Goal: Transaction & Acquisition: Purchase product/service

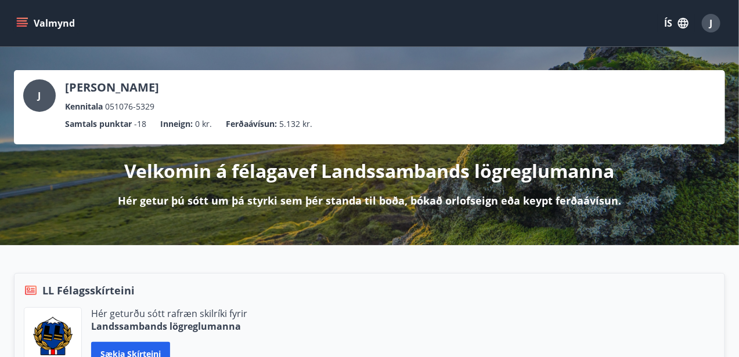
click at [17, 23] on icon "menu" at bounding box center [23, 23] width 13 height 1
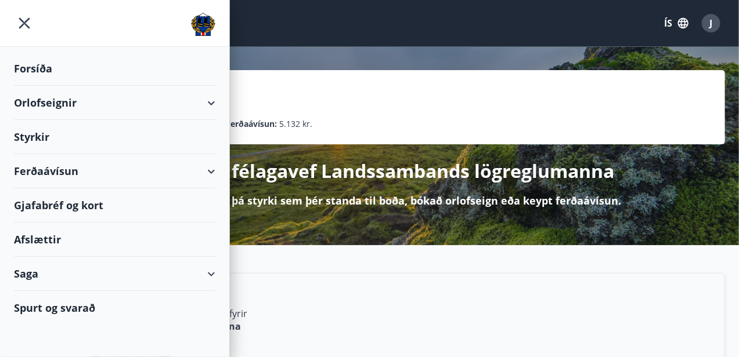
click at [52, 100] on div "Orlofseignir" at bounding box center [114, 103] width 201 height 34
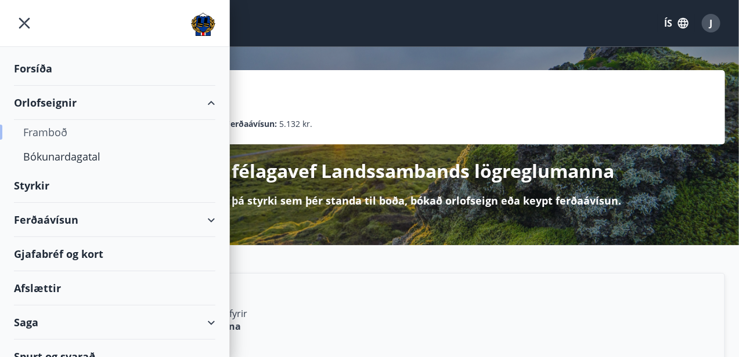
click at [60, 129] on div "Framboð" at bounding box center [114, 132] width 183 height 24
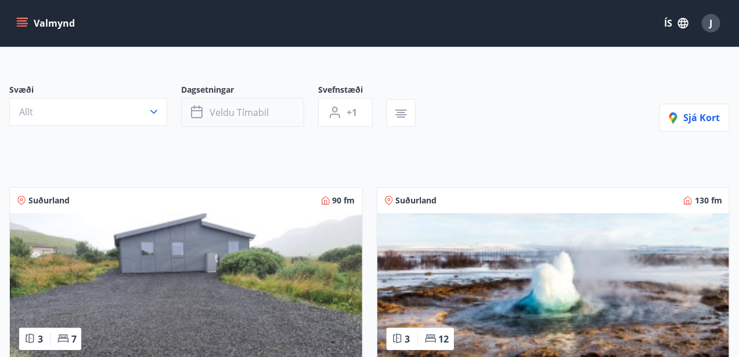
scroll to position [58, 0]
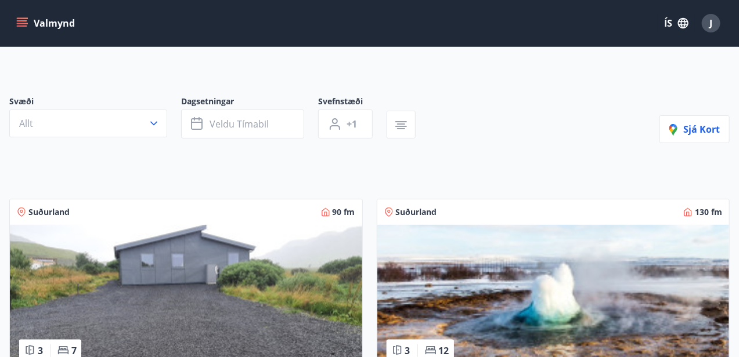
click at [23, 23] on icon "menu" at bounding box center [23, 23] width 13 height 1
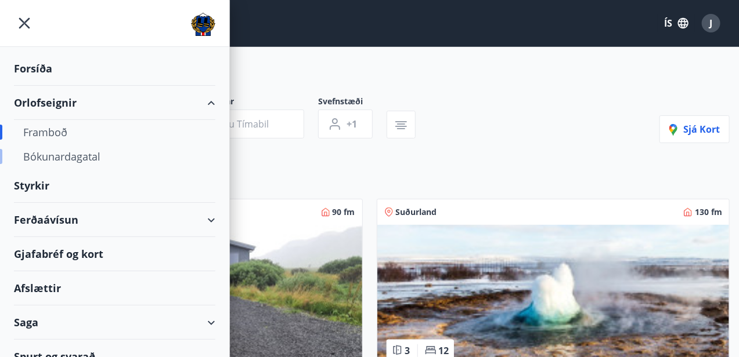
click at [70, 157] on div "Bókunardagatal" at bounding box center [114, 156] width 183 height 24
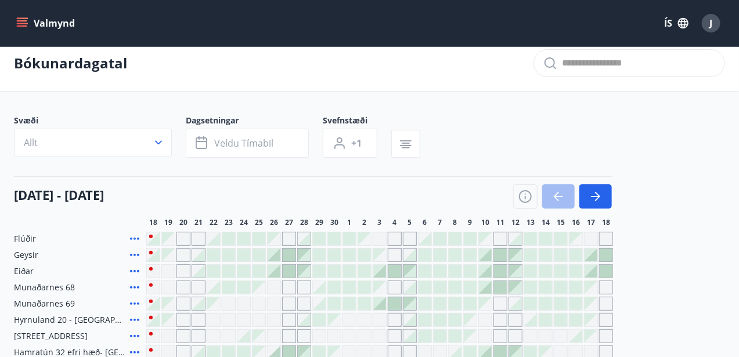
scroll to position [10, 0]
click at [22, 21] on icon "menu" at bounding box center [22, 23] width 12 height 12
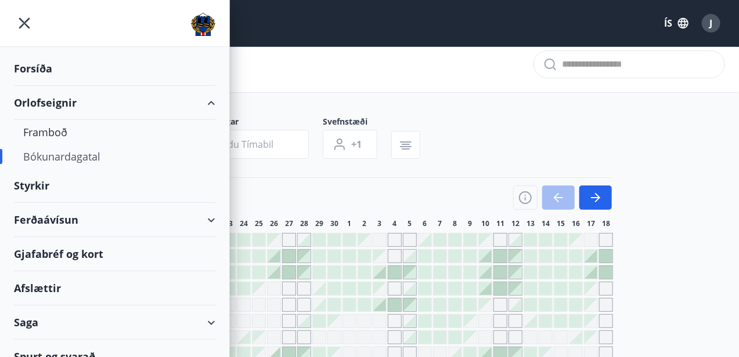
click at [81, 221] on div "Ferðaávísun" at bounding box center [114, 220] width 201 height 34
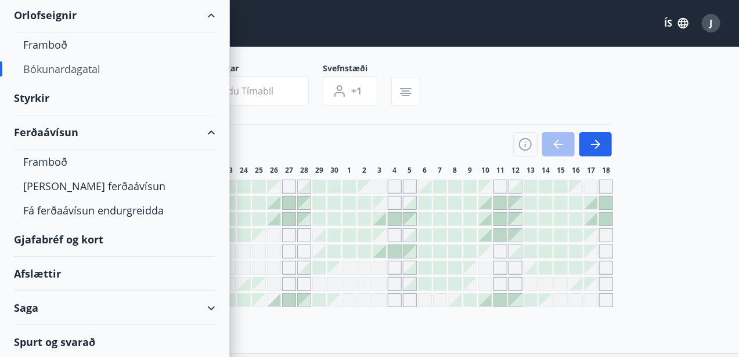
scroll to position [126, 0]
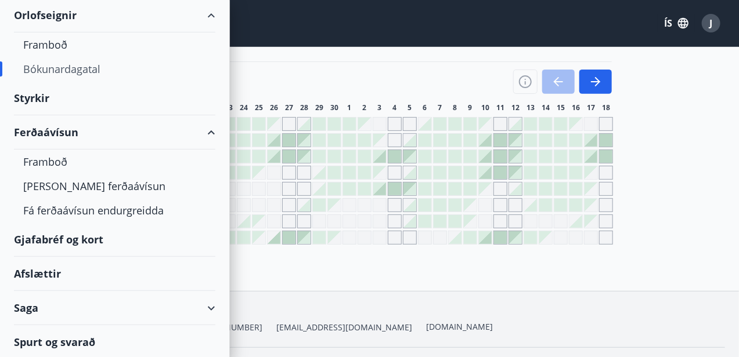
click at [44, 270] on div "Afslættir" at bounding box center [114, 274] width 201 height 34
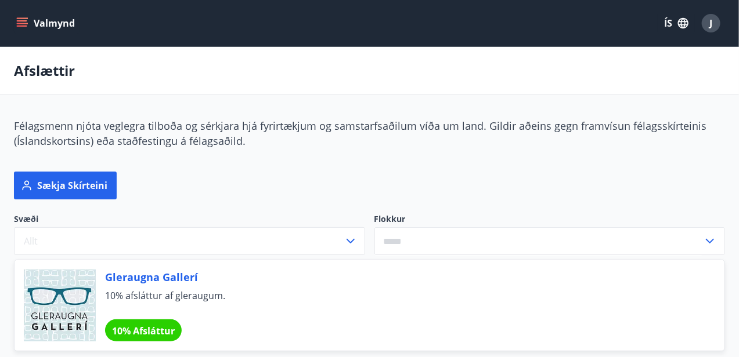
drag, startPoint x: 23, startPoint y: 20, endPoint x: 47, endPoint y: 35, distance: 27.9
click at [23, 23] on icon "menu" at bounding box center [22, 23] width 12 height 12
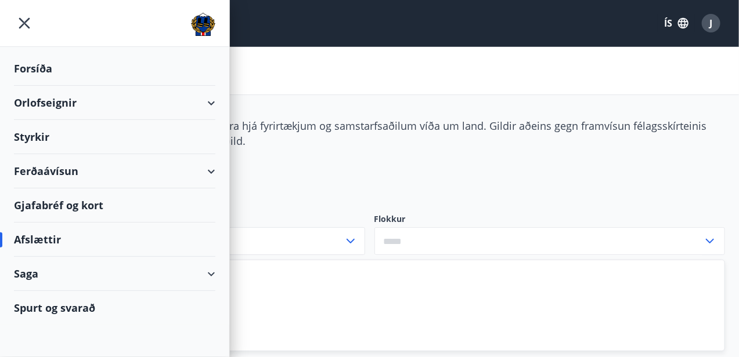
click at [57, 101] on div "Orlofseignir" at bounding box center [114, 103] width 201 height 34
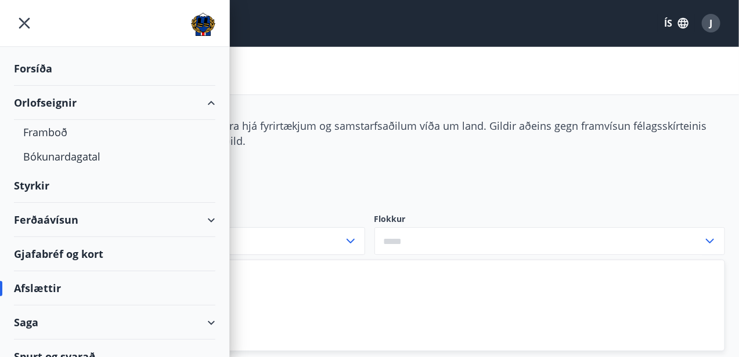
click at [59, 218] on div "Ferðaávísun" at bounding box center [114, 220] width 201 height 34
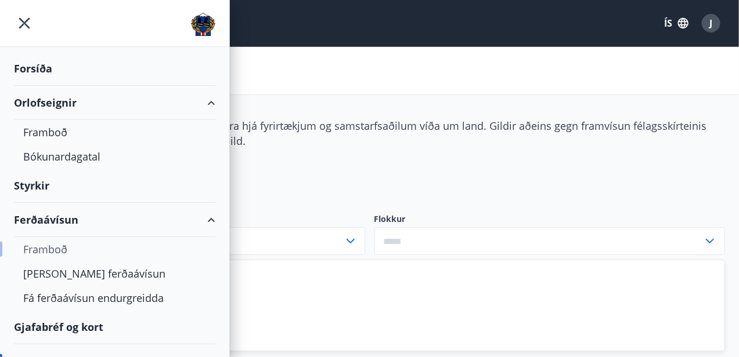
click at [66, 244] on div "Framboð" at bounding box center [114, 249] width 183 height 24
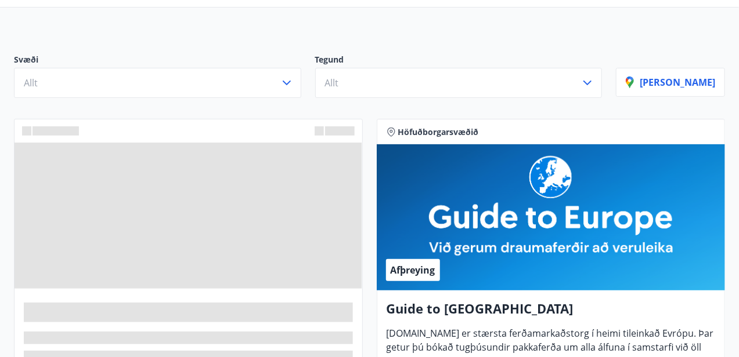
scroll to position [58, 0]
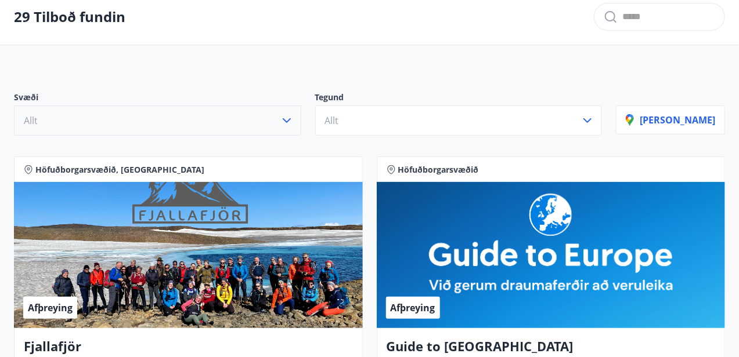
click at [144, 116] on button "Allt" at bounding box center [157, 121] width 287 height 30
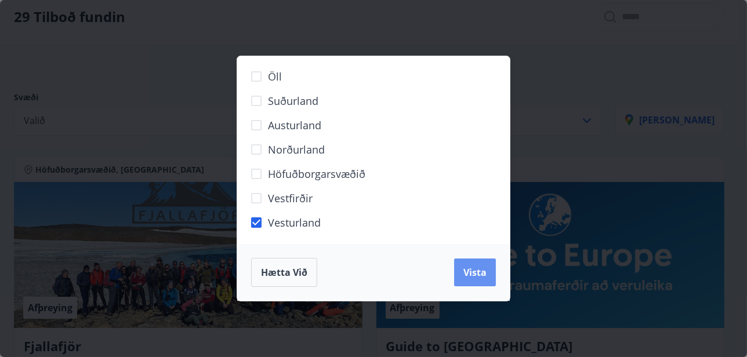
drag, startPoint x: 484, startPoint y: 273, endPoint x: 271, endPoint y: 188, distance: 229.4
click at [483, 273] on span "Vista" at bounding box center [475, 272] width 23 height 13
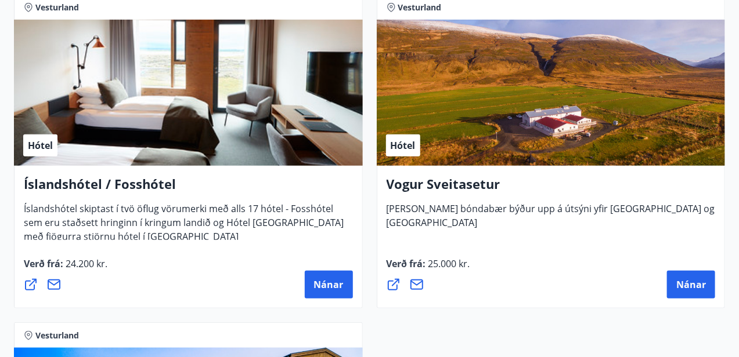
scroll to position [290, 0]
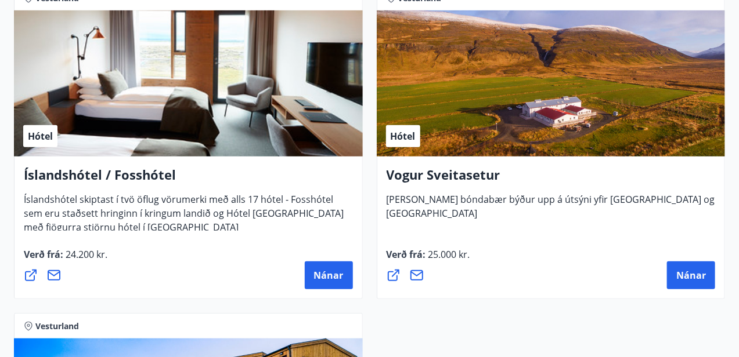
click at [460, 103] on div "Hótel" at bounding box center [551, 83] width 349 height 146
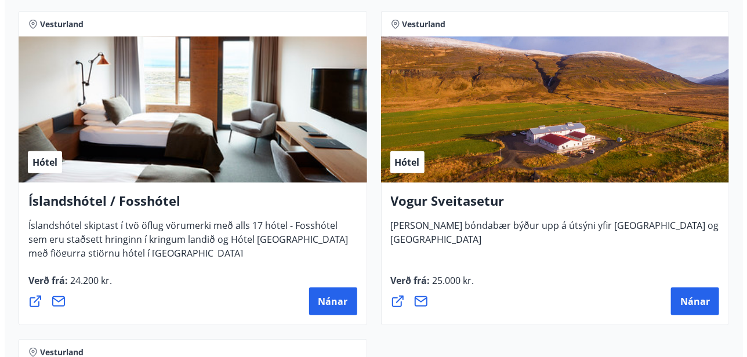
scroll to position [245, 0]
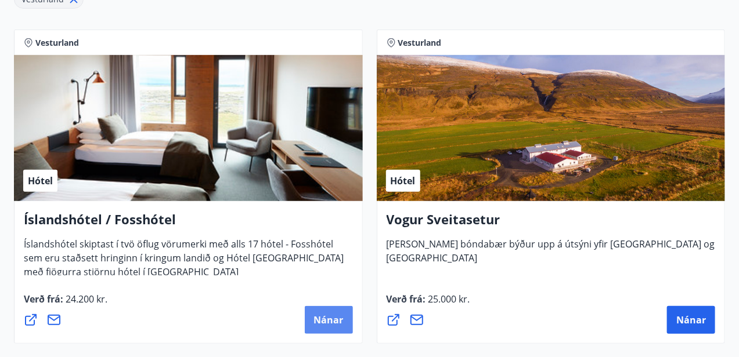
click at [319, 314] on span "Nánar" at bounding box center [329, 320] width 30 height 13
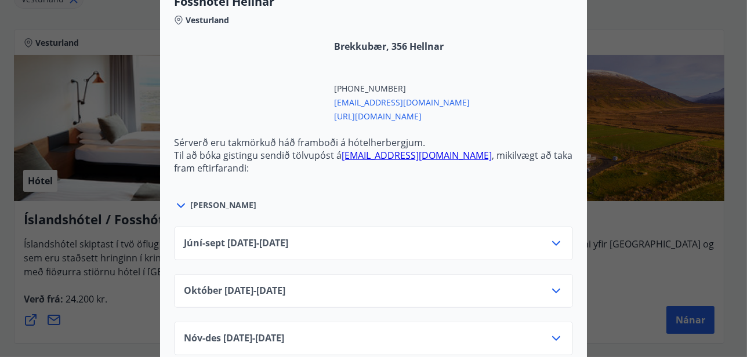
scroll to position [1232, 0]
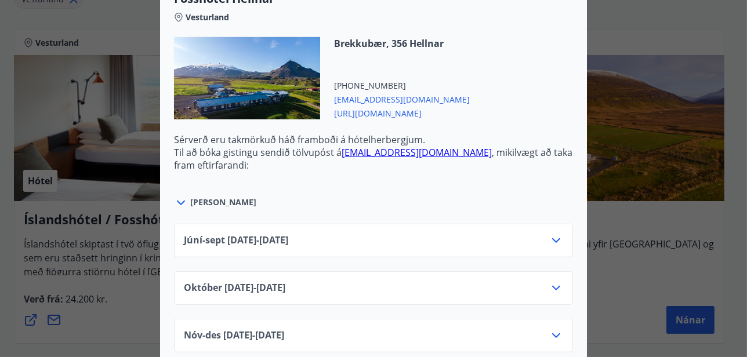
click at [552, 234] on icon at bounding box center [556, 241] width 14 height 14
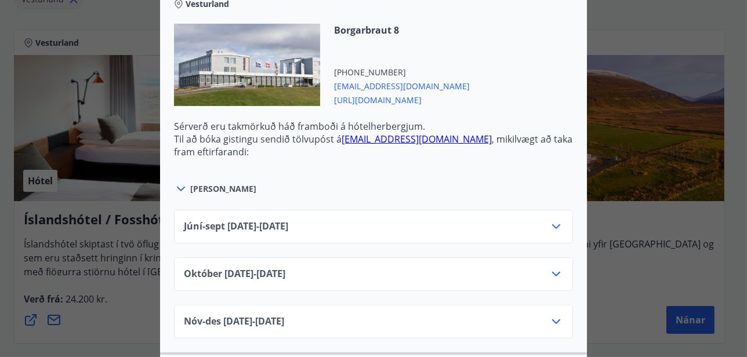
scroll to position [872, 0]
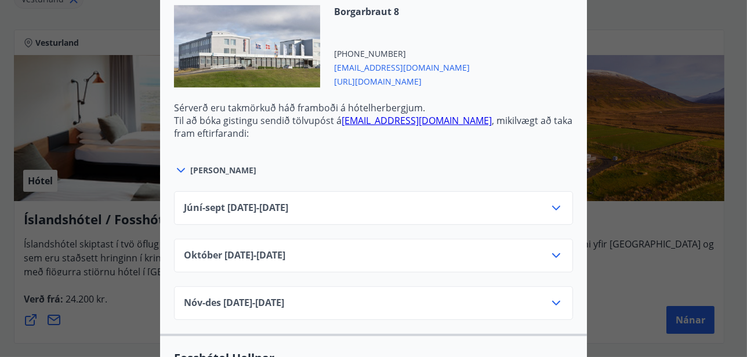
click at [554, 201] on icon at bounding box center [556, 208] width 14 height 14
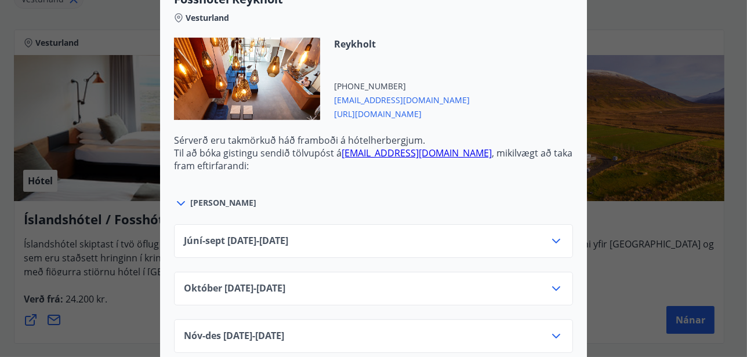
scroll to position [466, 0]
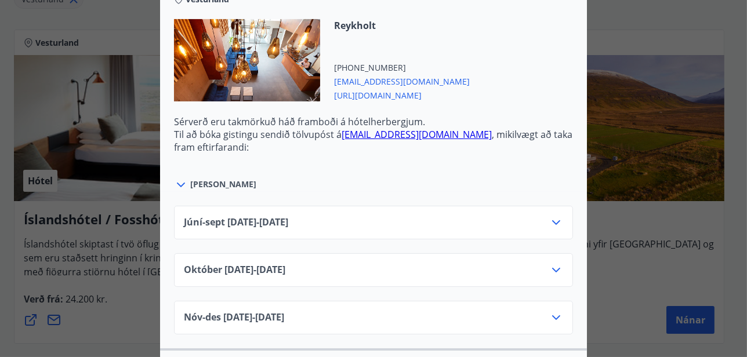
click at [549, 216] on icon at bounding box center [556, 223] width 14 height 14
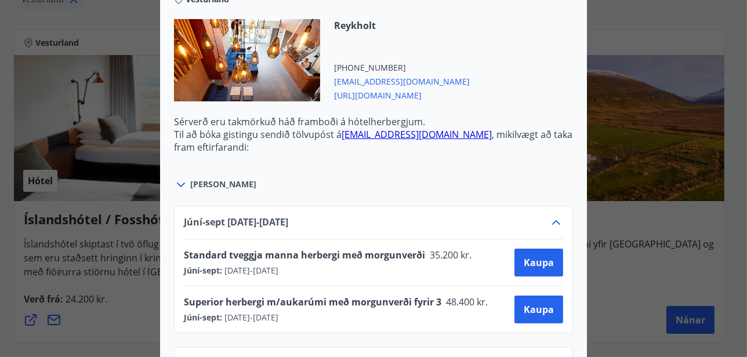
scroll to position [0, 0]
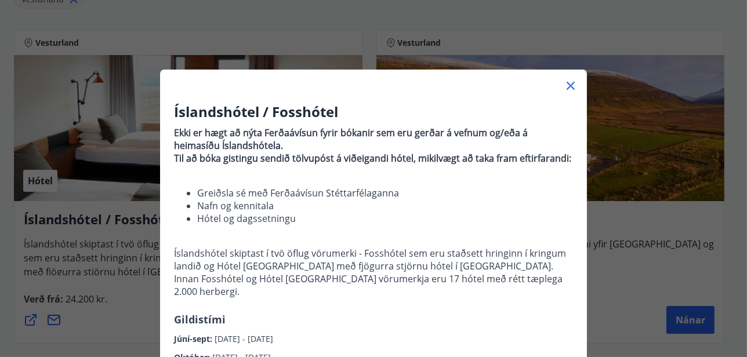
click at [101, 13] on div "Íslandshótel / Fosshótel Ekki er hægt að nýta Ferðaávísun fyrir bókanir sem eru…" at bounding box center [373, 178] width 747 height 357
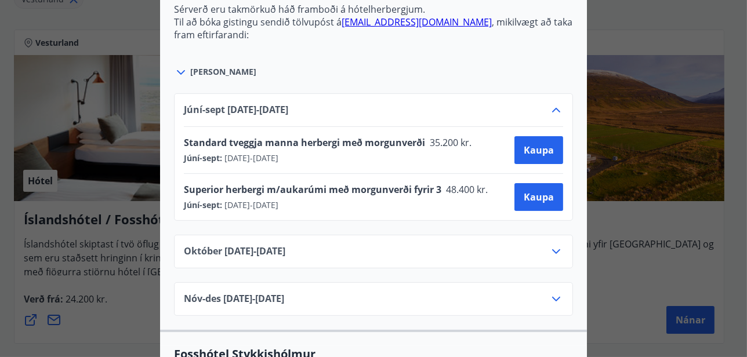
scroll to position [580, 0]
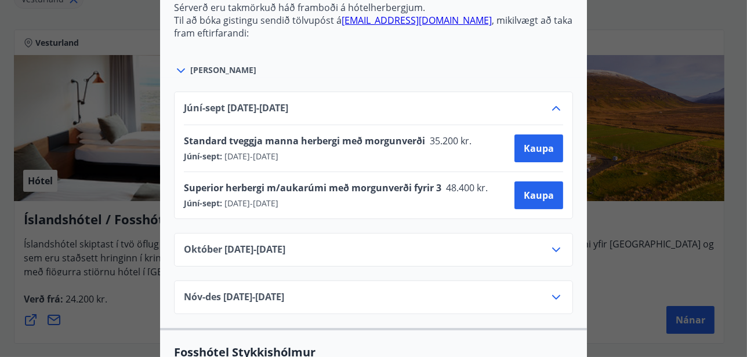
click at [556, 243] on icon at bounding box center [556, 250] width 14 height 14
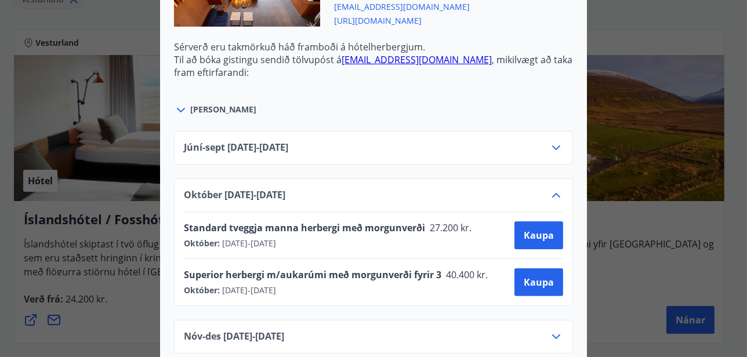
scroll to position [522, 0]
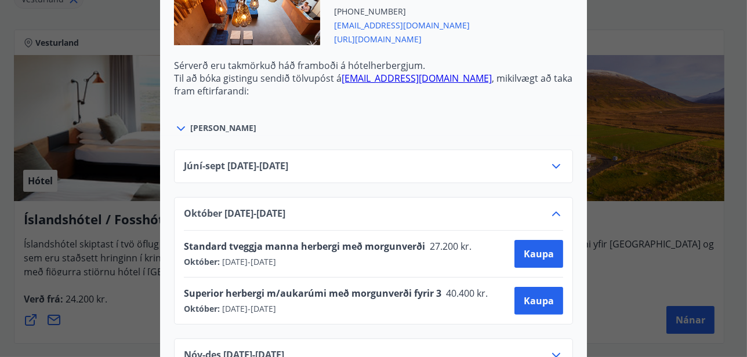
click at [472, 161] on div "Júní-[DATE]06.25 - [DATE]" at bounding box center [373, 171] width 379 height 23
click at [552, 160] on icon at bounding box center [556, 167] width 14 height 14
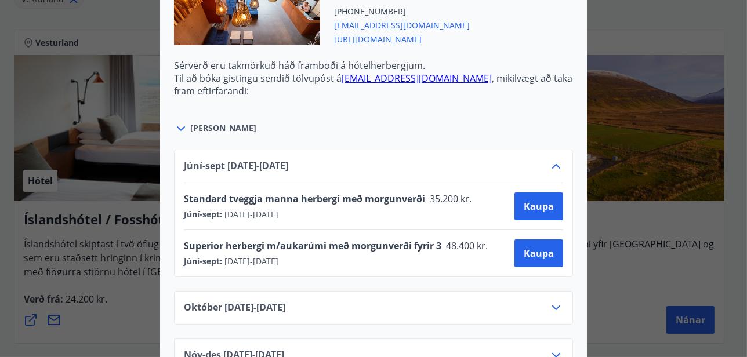
click at [107, 34] on div "Íslandshótel / Fosshótel Ekki er hægt að nýta Ferðaávísun fyrir bókanir sem eru…" at bounding box center [373, 178] width 747 height 357
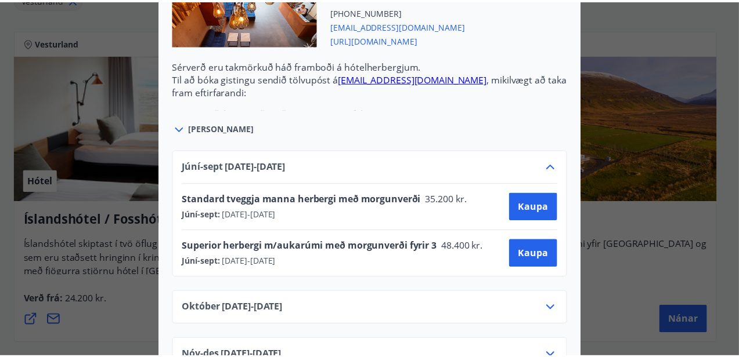
scroll to position [0, 0]
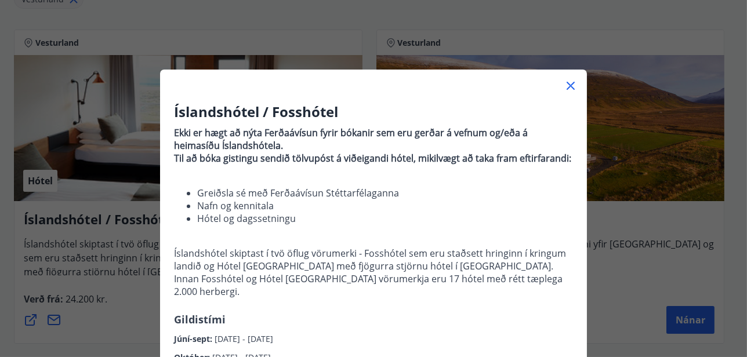
drag, startPoint x: 566, startPoint y: 85, endPoint x: 227, endPoint y: 56, distance: 340.0
click at [564, 85] on icon at bounding box center [571, 86] width 14 height 14
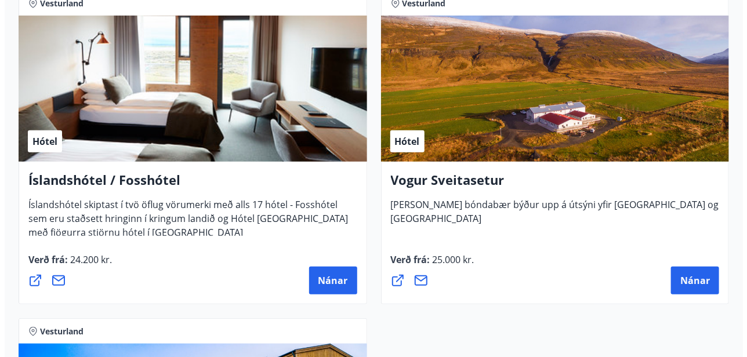
scroll to position [303, 0]
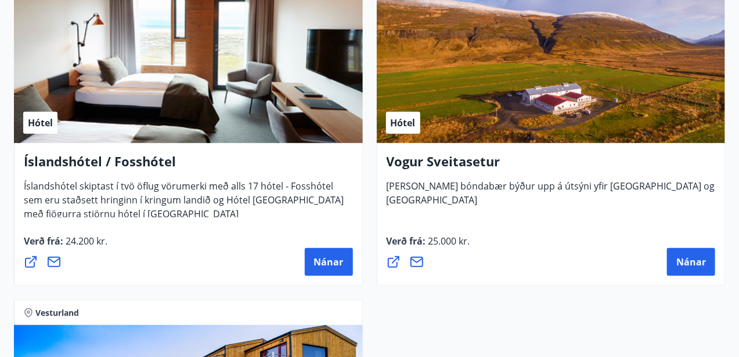
click at [475, 54] on div "Hótel" at bounding box center [551, 70] width 349 height 146
click at [526, 185] on div "Vogur Sveitasetur Þessi breytti bóndabær býður upp á útsýni yfir [GEOGRAPHIC_DA…" at bounding box center [550, 180] width 329 height 55
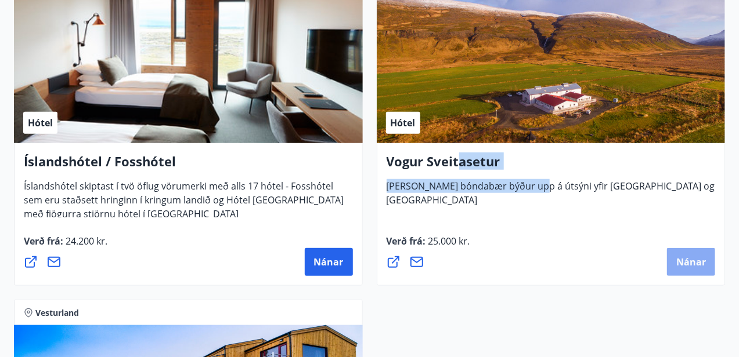
click at [688, 266] on button "Nánar" at bounding box center [691, 262] width 48 height 28
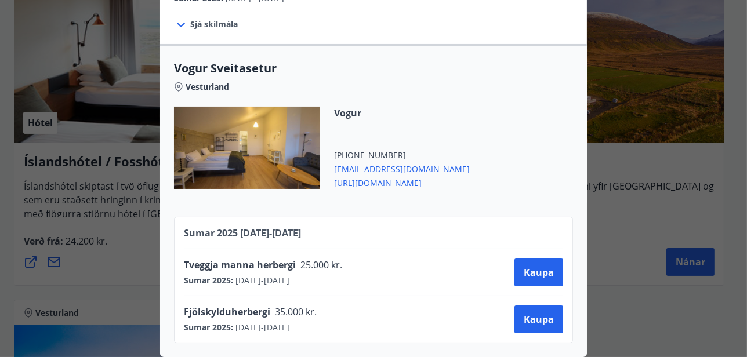
scroll to position [0, 0]
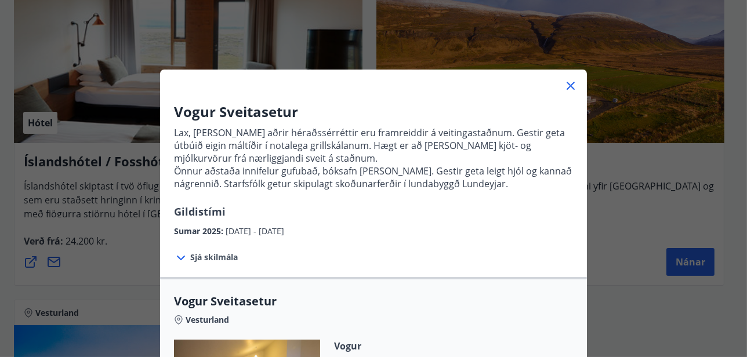
click at [656, 164] on div "Vogur Sveitasetur Lax, lamb og aðrir héraðssérréttir eru framreiddir á veitinga…" at bounding box center [373, 178] width 747 height 357
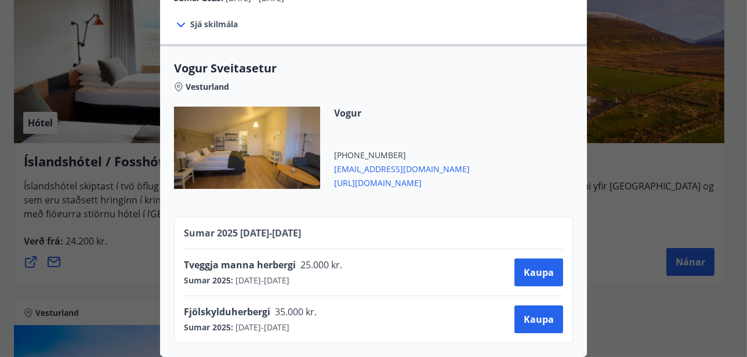
scroll to position [240, 0]
click at [524, 266] on span "Kaupa" at bounding box center [539, 272] width 30 height 13
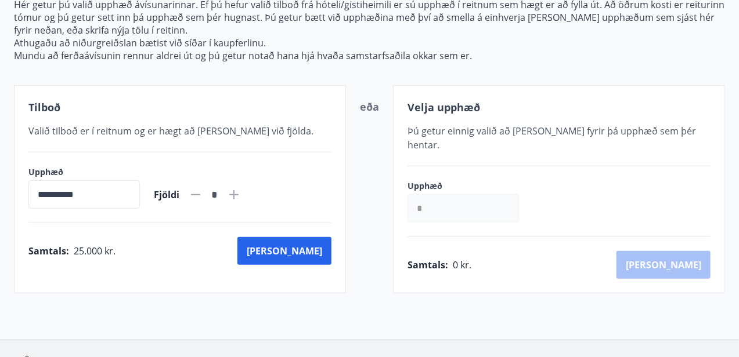
scroll to position [212, 0]
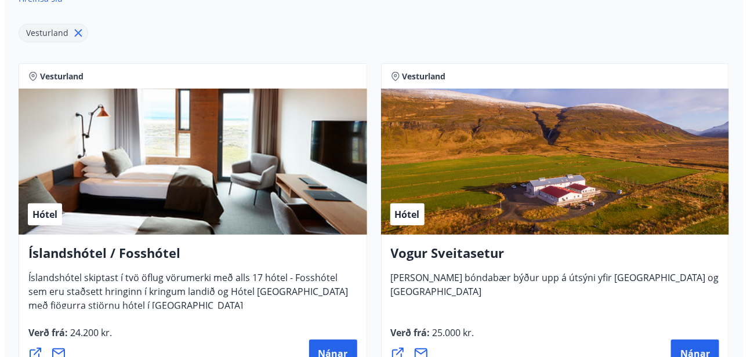
scroll to position [270, 0]
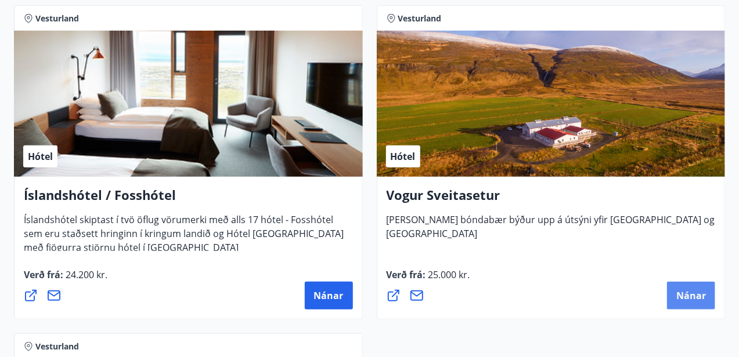
click at [686, 290] on span "Nánar" at bounding box center [691, 296] width 30 height 13
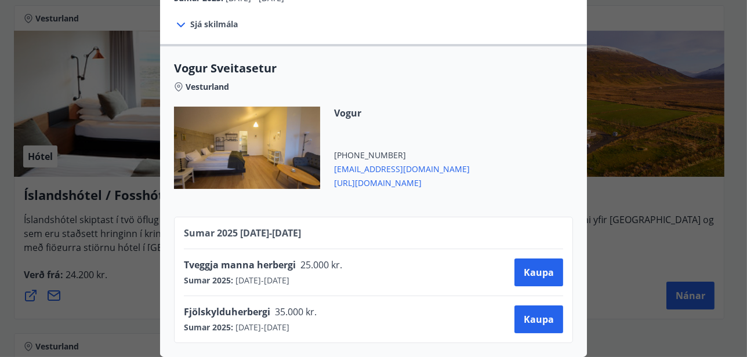
scroll to position [0, 0]
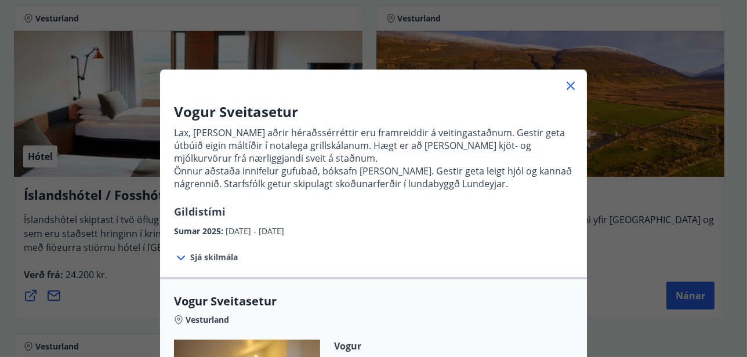
click at [567, 84] on icon at bounding box center [571, 86] width 14 height 14
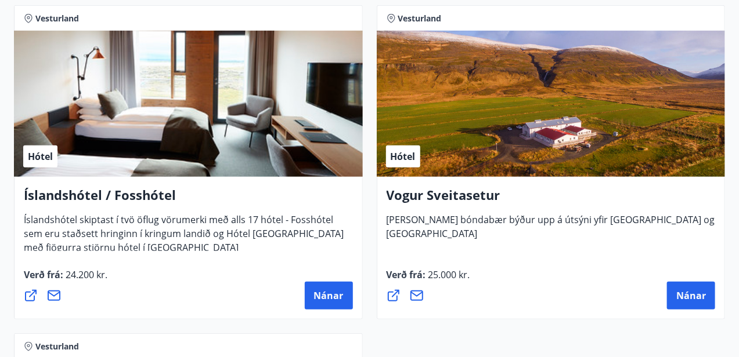
click at [179, 149] on div "Hótel" at bounding box center [188, 104] width 349 height 146
click at [341, 291] on span "Nánar" at bounding box center [329, 296] width 30 height 13
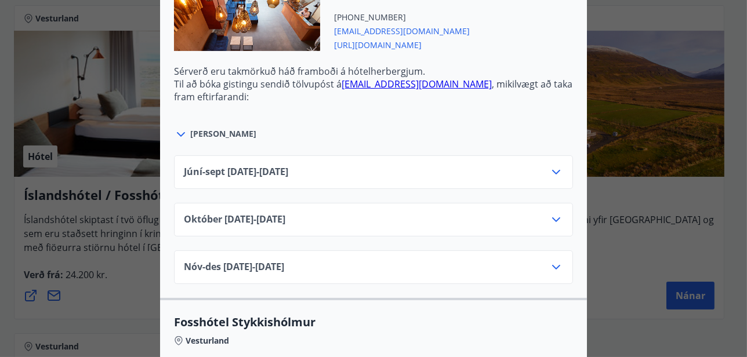
scroll to position [522, 0]
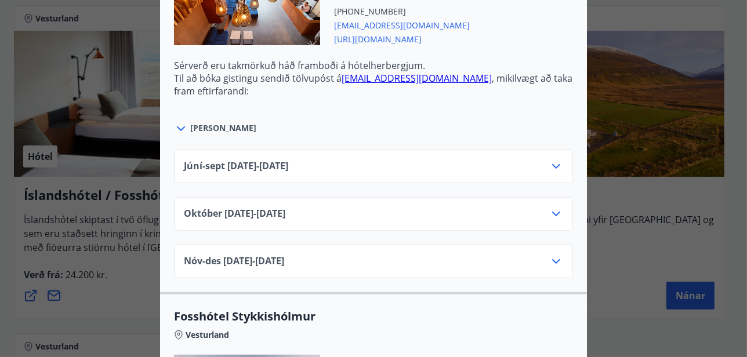
click at [549, 160] on icon at bounding box center [556, 167] width 14 height 14
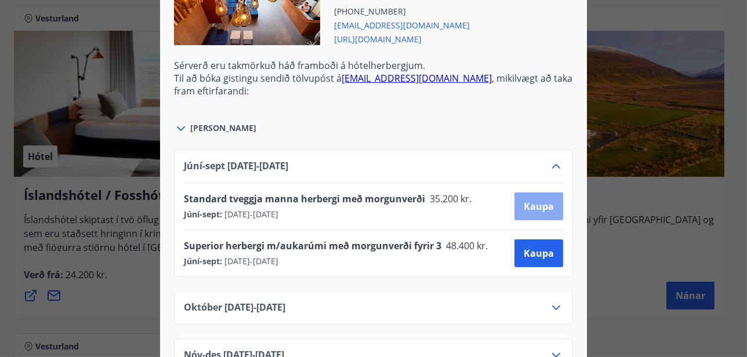
click at [525, 200] on span "Kaupa" at bounding box center [539, 206] width 30 height 13
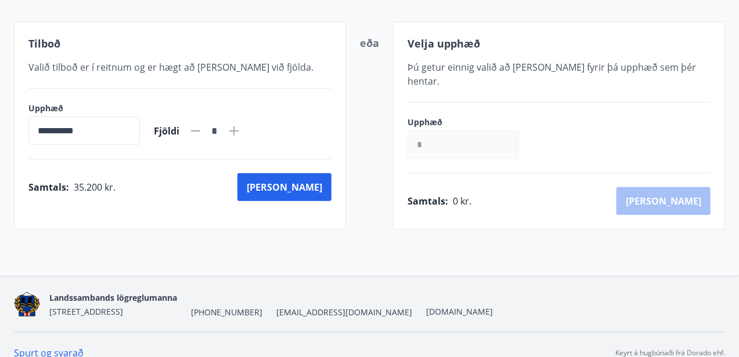
scroll to position [212, 0]
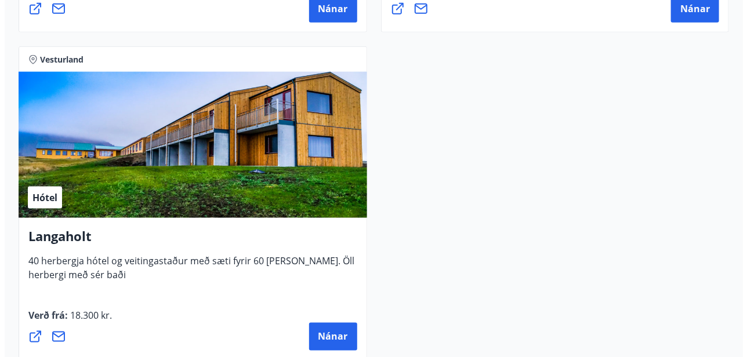
scroll to position [576, 0]
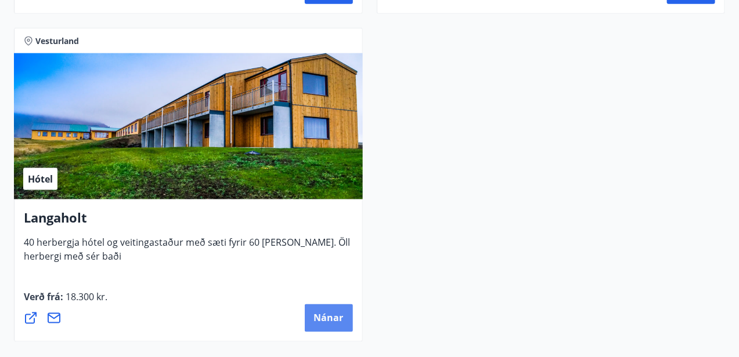
click at [332, 316] on span "Nánar" at bounding box center [329, 318] width 30 height 13
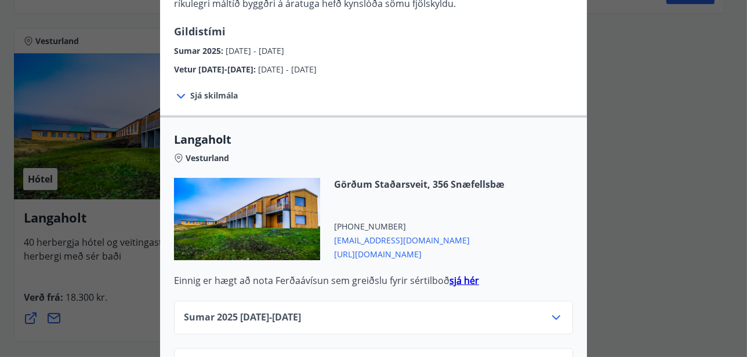
scroll to position [418, 0]
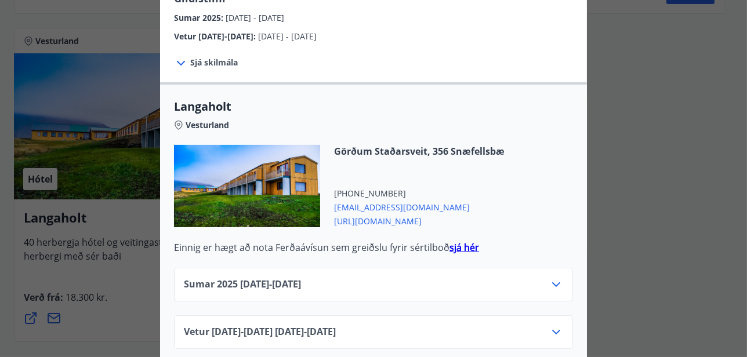
click at [556, 278] on icon at bounding box center [556, 285] width 14 height 14
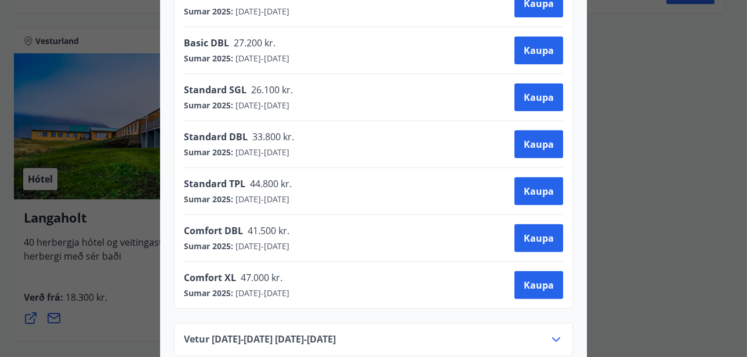
scroll to position [746, 0]
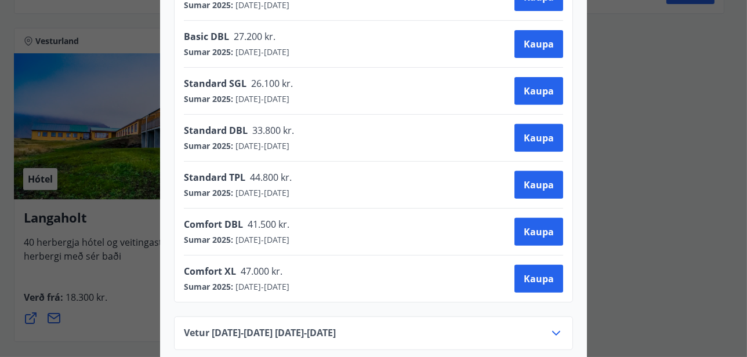
click at [122, 31] on div "Langaholt Gistihúsið [GEOGRAPHIC_DATA] er búið 40 herbergjum, öllum með sér bað…" at bounding box center [373, 178] width 747 height 357
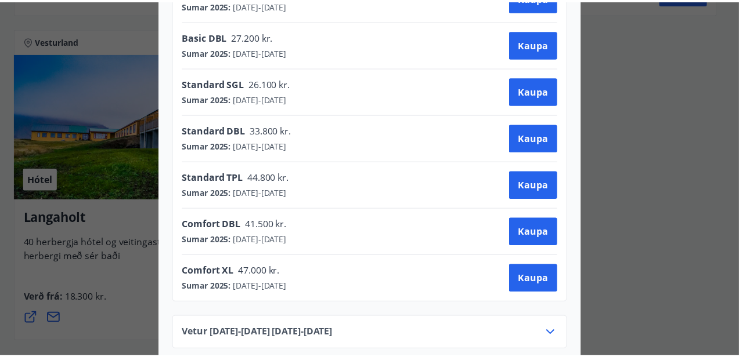
scroll to position [0, 0]
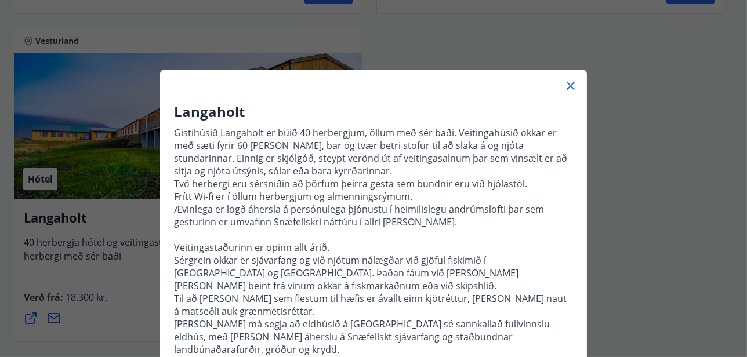
drag, startPoint x: 569, startPoint y: 84, endPoint x: 560, endPoint y: 86, distance: 9.6
click at [566, 86] on icon at bounding box center [571, 86] width 14 height 14
